Goal: Use online tool/utility: Utilize a website feature to perform a specific function

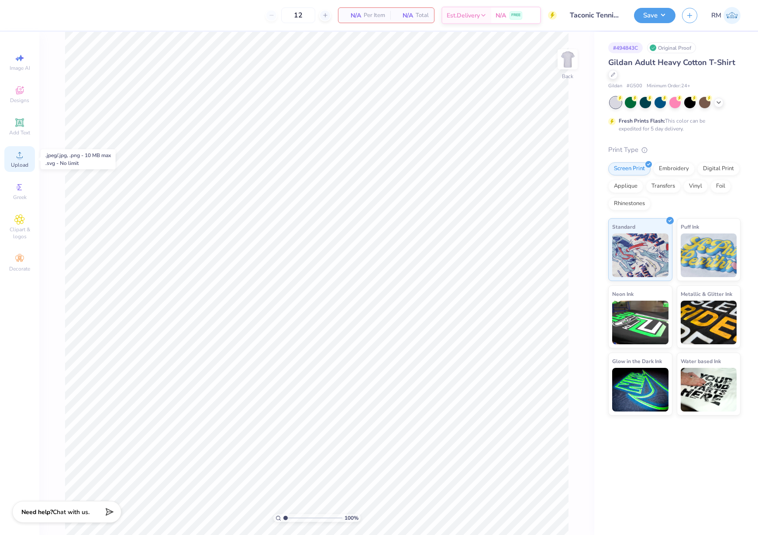
click at [23, 162] on span "Upload" at bounding box center [19, 165] width 17 height 7
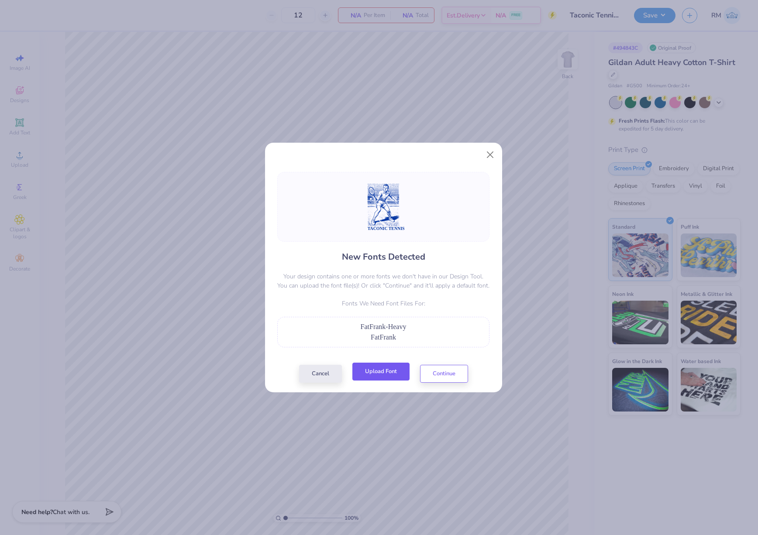
click at [390, 372] on button "Upload Font" at bounding box center [380, 372] width 57 height 18
click at [456, 371] on button "Continue" at bounding box center [444, 372] width 48 height 18
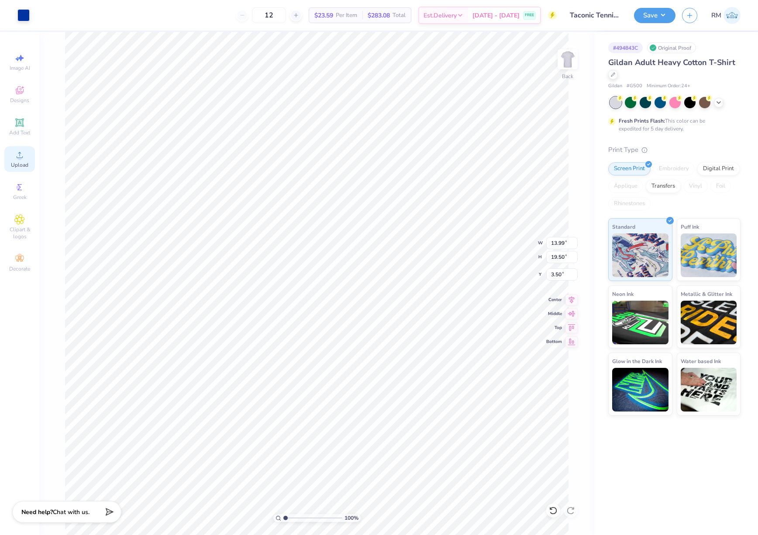
click at [20, 159] on circle at bounding box center [19, 157] width 5 height 5
click at [20, 125] on icon at bounding box center [19, 122] width 7 height 7
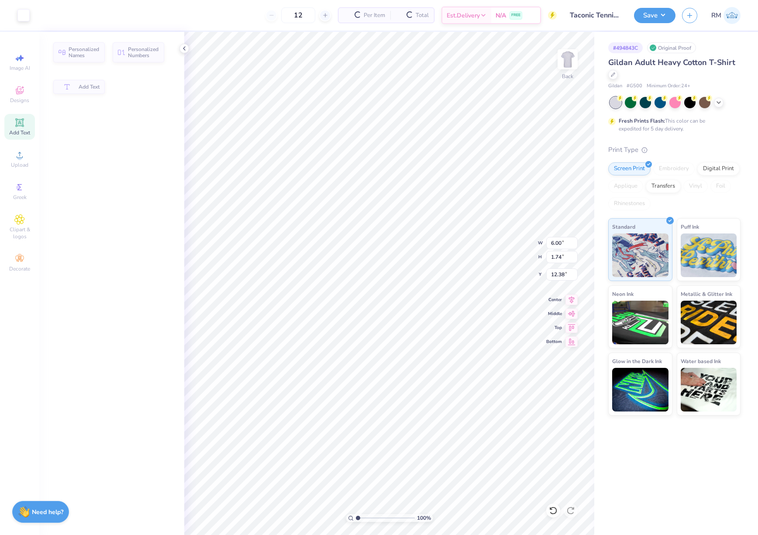
type input "6.00"
type input "1.74"
type input "12.38"
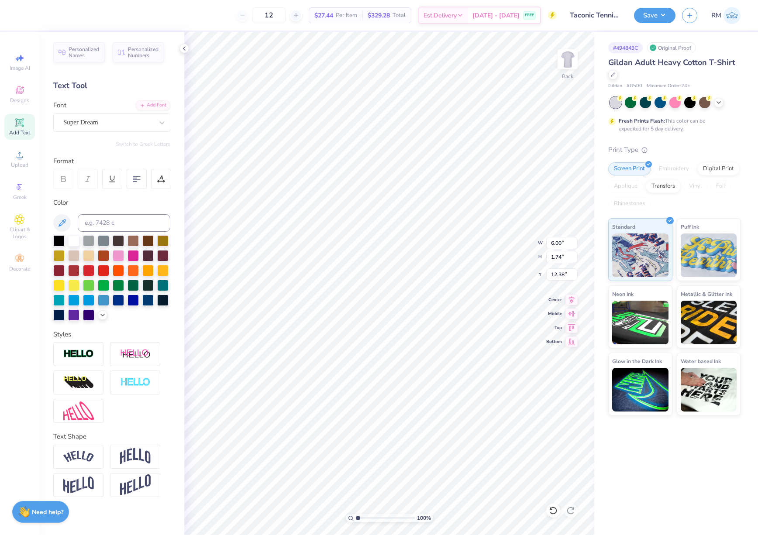
scroll to position [9, 1]
type textarea "TE"
type input "13.93"
type input "1.35"
type input "21.65"
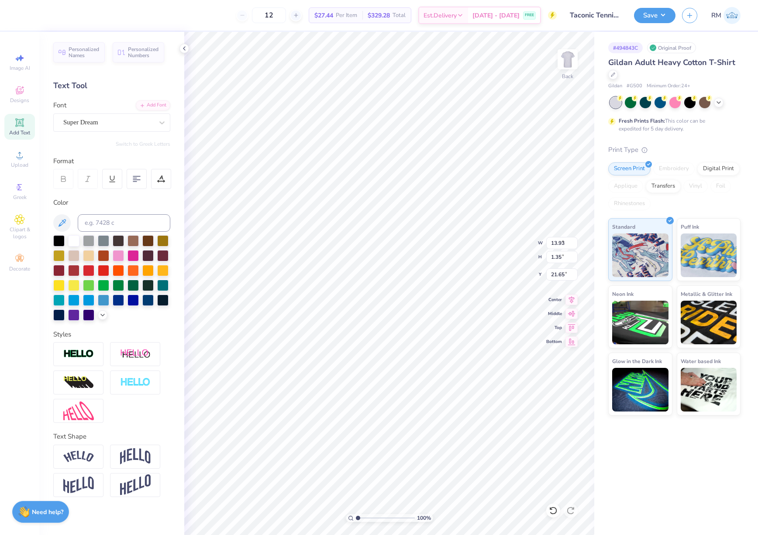
type input "2.86"
type input "1.74"
type input "12.38"
click at [94, 117] on div at bounding box center [108, 123] width 90 height 12
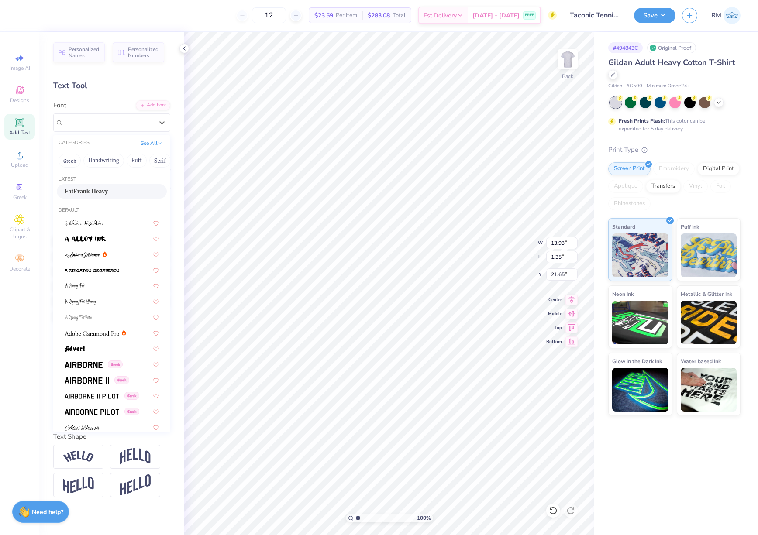
click at [119, 193] on div "FatFrank Heavy" at bounding box center [112, 191] width 94 height 9
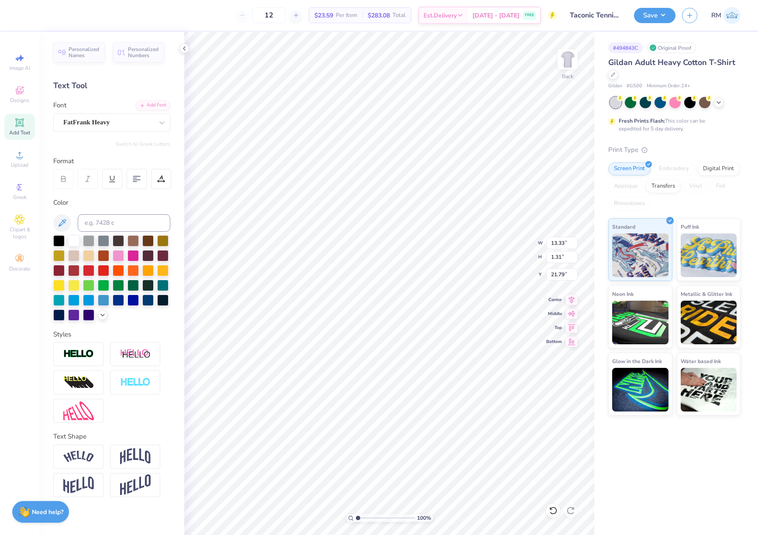
type input "13.33"
type input "1.31"
type input "21.79"
click at [570, 303] on icon at bounding box center [572, 299] width 12 height 10
type input "13.50"
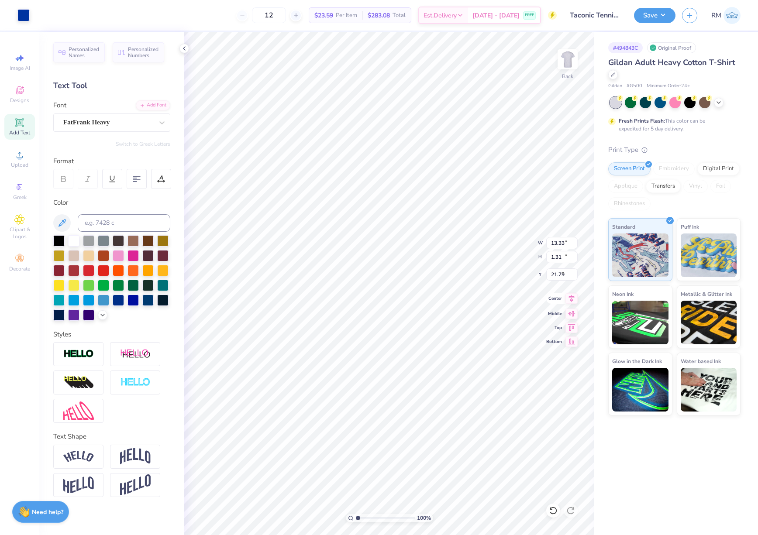
type input "18.00"
type input "3.50"
click at [572, 298] on icon at bounding box center [572, 299] width 12 height 10
click at [556, 249] on input "13.50" at bounding box center [561, 243] width 31 height 12
click at [556, 259] on input "19.60" at bounding box center [561, 257] width 31 height 12
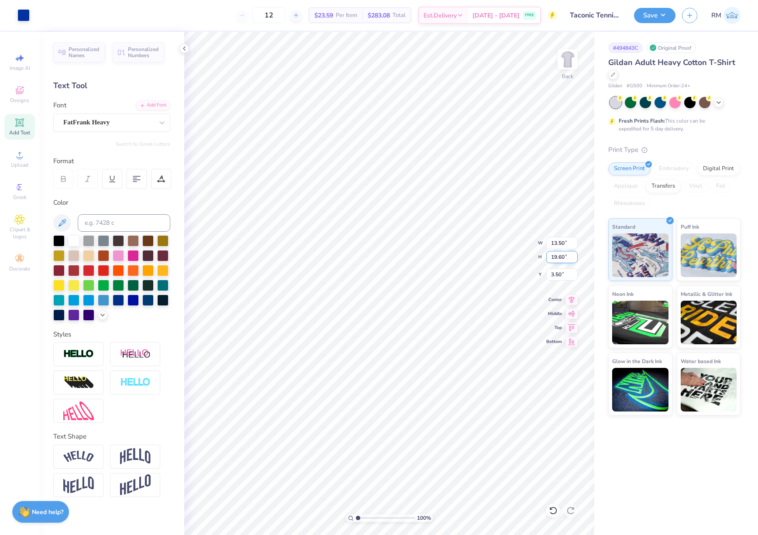
click at [556, 259] on input "19.60" at bounding box center [561, 257] width 31 height 12
type input "15"
type input "10.33"
type input "15.00"
click at [554, 280] on input "5.80" at bounding box center [561, 275] width 31 height 12
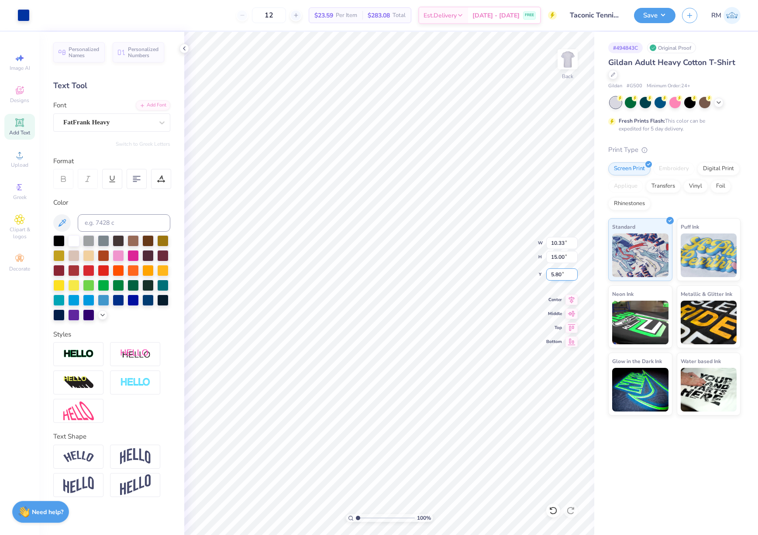
click at [554, 280] on input "5.80" at bounding box center [561, 275] width 31 height 12
type input "3.00"
click at [561, 260] on input "14.90" at bounding box center [561, 257] width 31 height 12
type input "15"
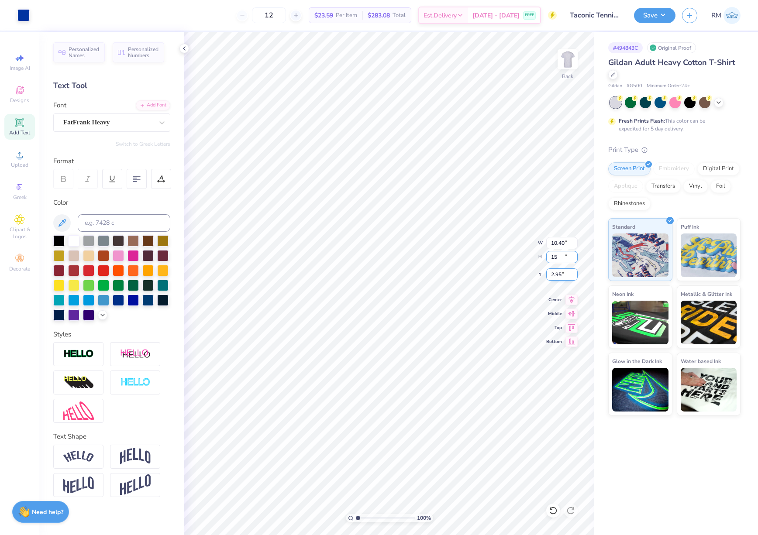
type input "10.40"
type input "15.00"
click at [561, 277] on input "2.95" at bounding box center [561, 275] width 31 height 12
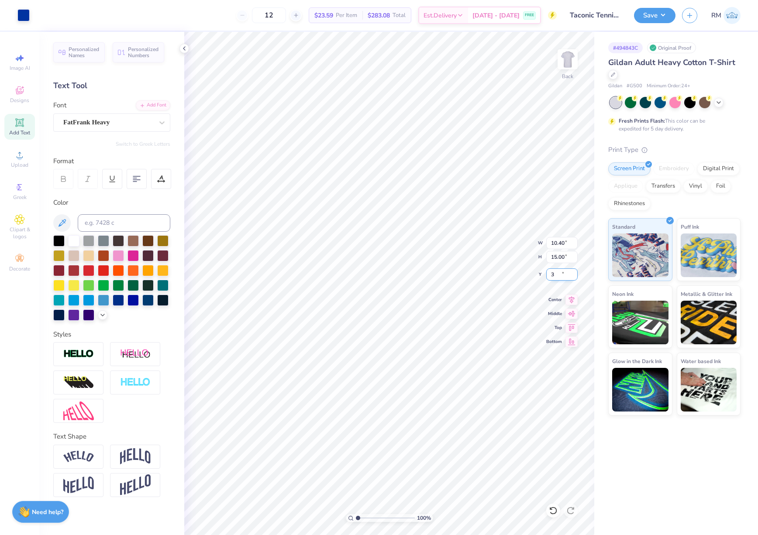
type input "3.00"
click at [657, 9] on button "Save" at bounding box center [654, 14] width 41 height 15
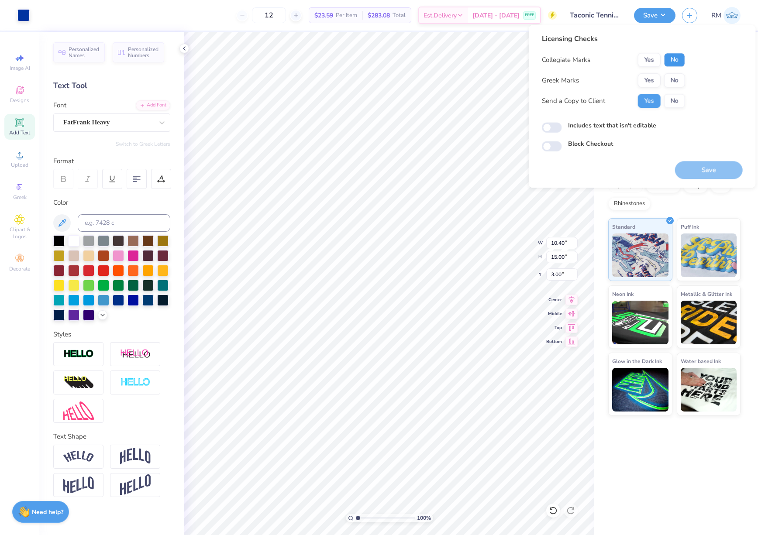
click at [680, 59] on button "No" at bounding box center [674, 60] width 21 height 14
click at [677, 77] on button "No" at bounding box center [674, 80] width 21 height 14
click at [698, 165] on button "Save" at bounding box center [709, 170] width 68 height 18
